Goal: Check status: Check status

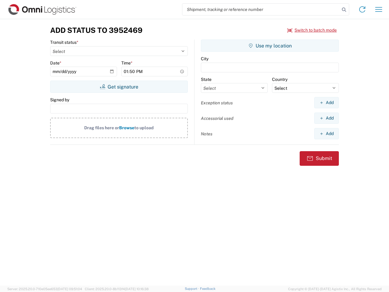
click at [261, 9] on input "search" at bounding box center [261, 10] width 158 height 12
click at [344, 10] on icon at bounding box center [344, 9] width 9 height 9
click at [363, 9] on icon at bounding box center [363, 10] width 10 height 10
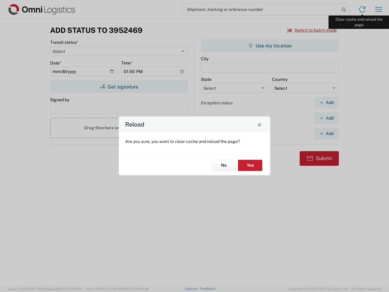
click at [379, 9] on div "Reload Are you sure, you want to clear cache and reload the page? No Yes" at bounding box center [194, 146] width 389 height 292
click at [312, 30] on div "Reload Are you sure, you want to clear cache and reload the page? No Yes" at bounding box center [194, 146] width 389 height 292
click at [119, 87] on div "Reload Are you sure, you want to clear cache and reload the page? No Yes" at bounding box center [194, 146] width 389 height 292
click at [270, 46] on div "Reload Are you sure, you want to clear cache and reload the page? No Yes" at bounding box center [194, 146] width 389 height 292
click at [327, 103] on div "Reload Are you sure, you want to clear cache and reload the page? No Yes" at bounding box center [194, 146] width 389 height 292
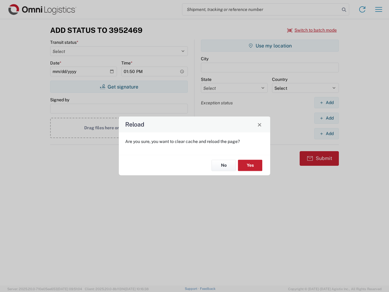
click at [327, 118] on div "Reload Are you sure, you want to clear cache and reload the page? No Yes" at bounding box center [194, 146] width 389 height 292
click at [327, 134] on div "Reload Are you sure, you want to clear cache and reload the page? No Yes" at bounding box center [194, 146] width 389 height 292
